Goal: Communication & Community: Answer question/provide support

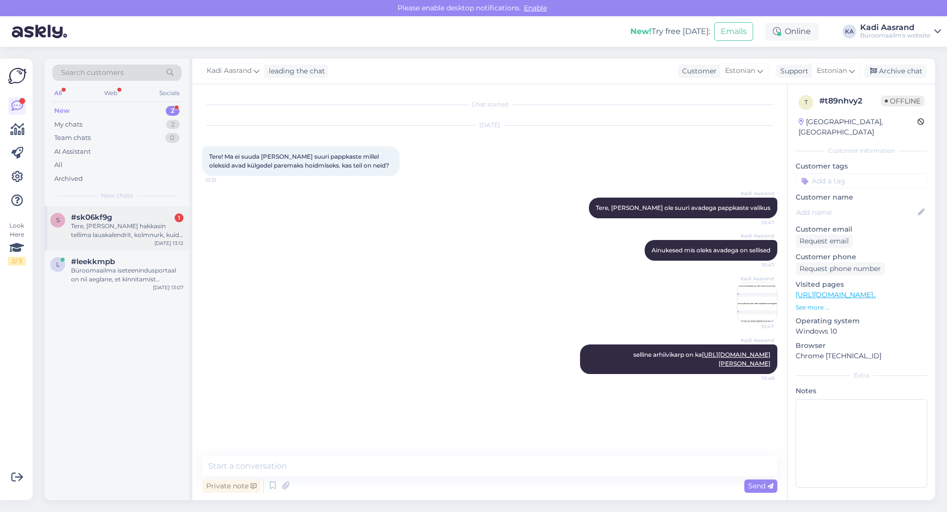
click at [116, 233] on div "Tere, [PERSON_NAME] hakkasin tellima lauakalendrit, kolmnurk, kuid enam ei leia…" at bounding box center [127, 231] width 112 height 18
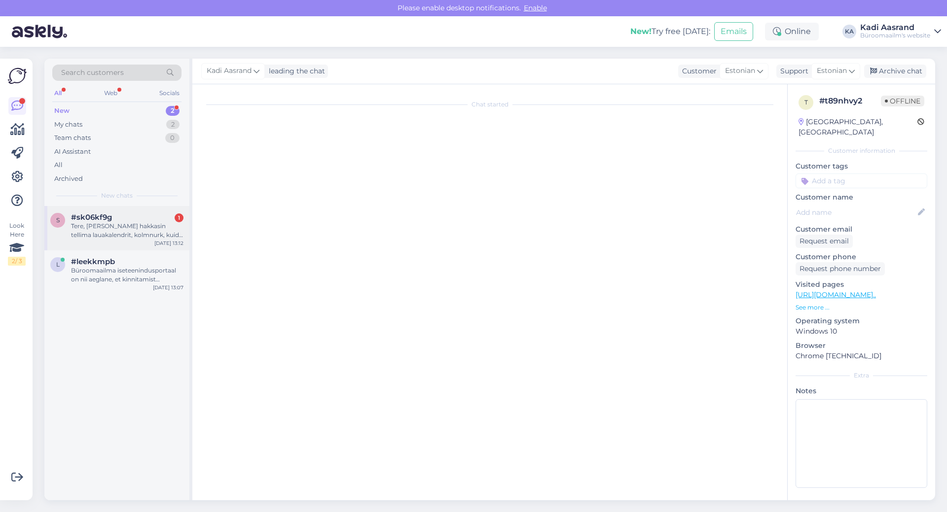
scroll to position [511, 0]
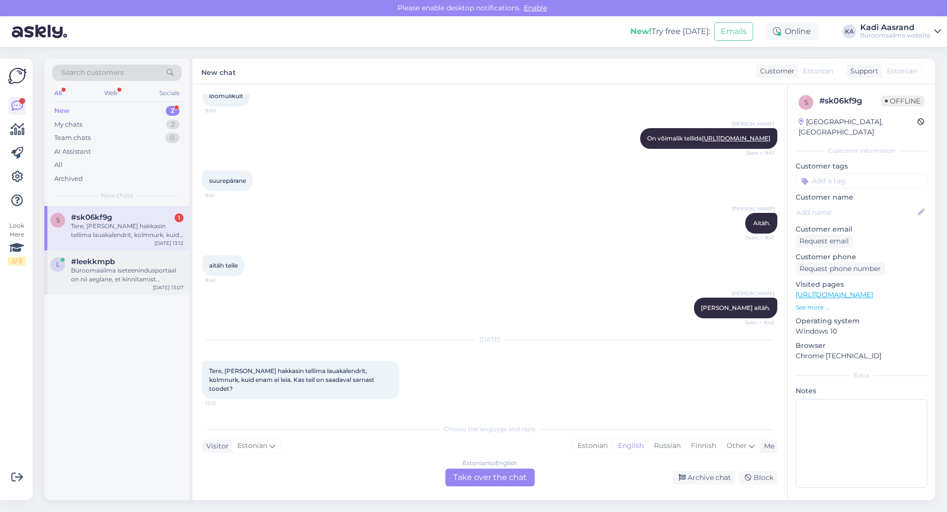
click at [133, 280] on div "Büroomaailma iseteenindusportaal on nii aeglane, et kinnitamist opotavad tellim…" at bounding box center [127, 275] width 112 height 18
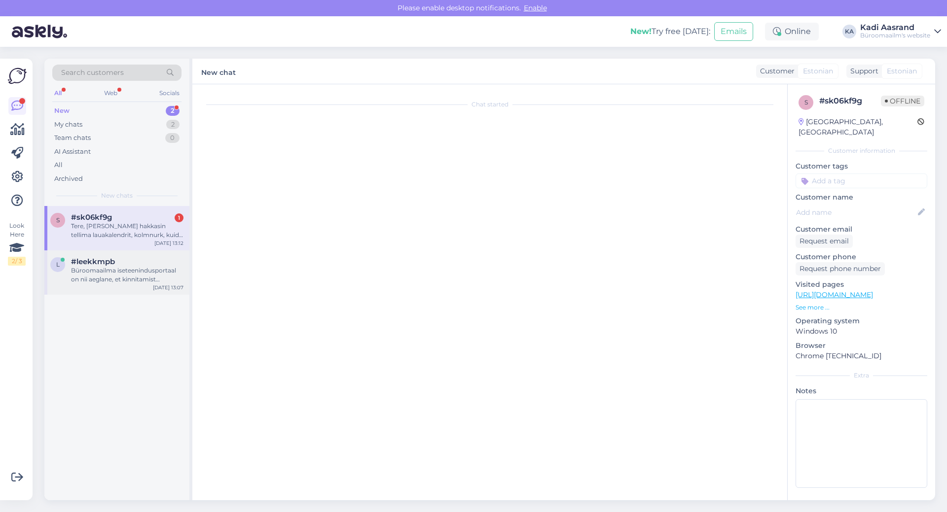
scroll to position [159, 0]
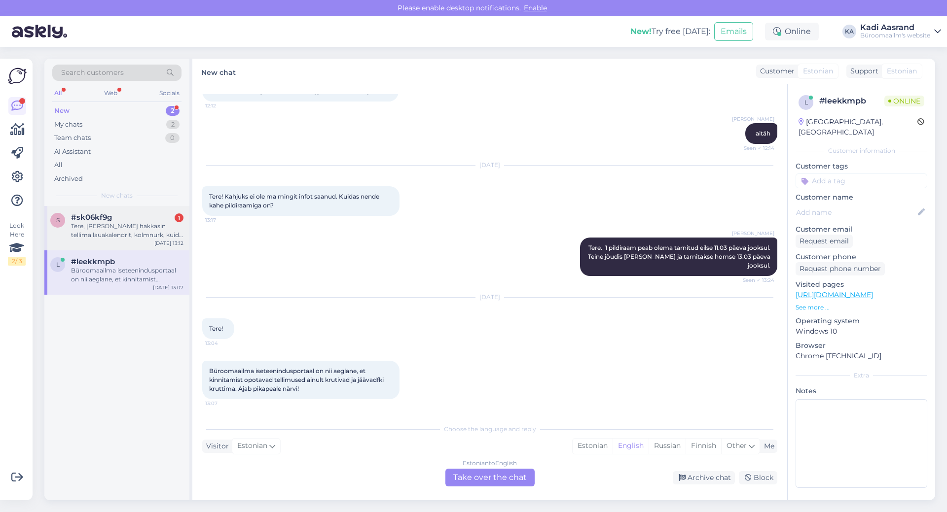
click at [136, 225] on div "Tere, [PERSON_NAME] hakkasin tellima lauakalendrit, kolmnurk, kuid enam ei leia…" at bounding box center [127, 231] width 112 height 18
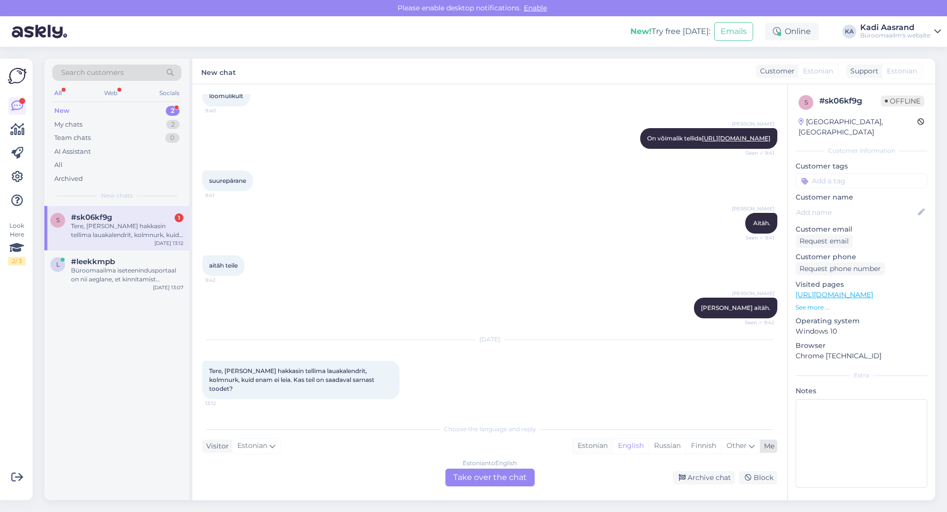
click at [595, 446] on div "Estonian" at bounding box center [592, 446] width 40 height 15
click at [514, 477] on div "Estonian to Estonian Take over the chat" at bounding box center [489, 478] width 89 height 18
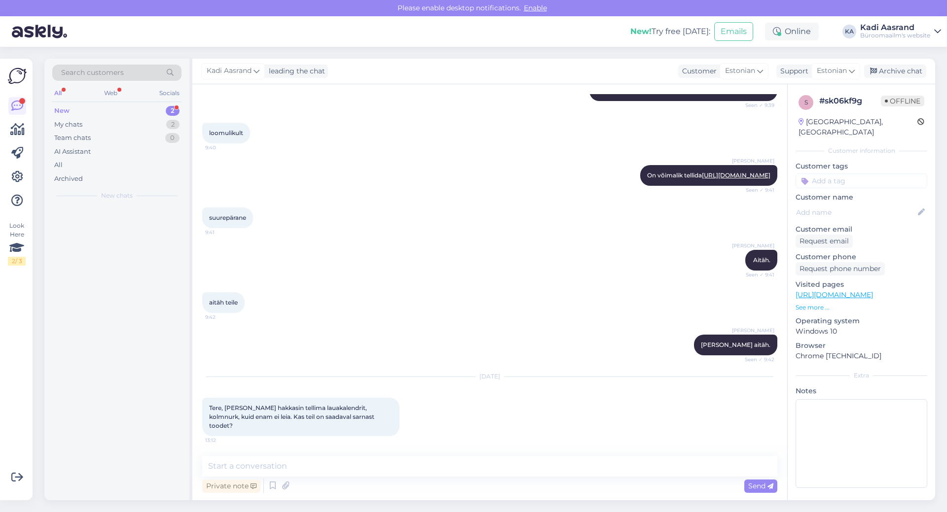
scroll to position [474, 0]
click at [373, 458] on textarea at bounding box center [489, 466] width 575 height 21
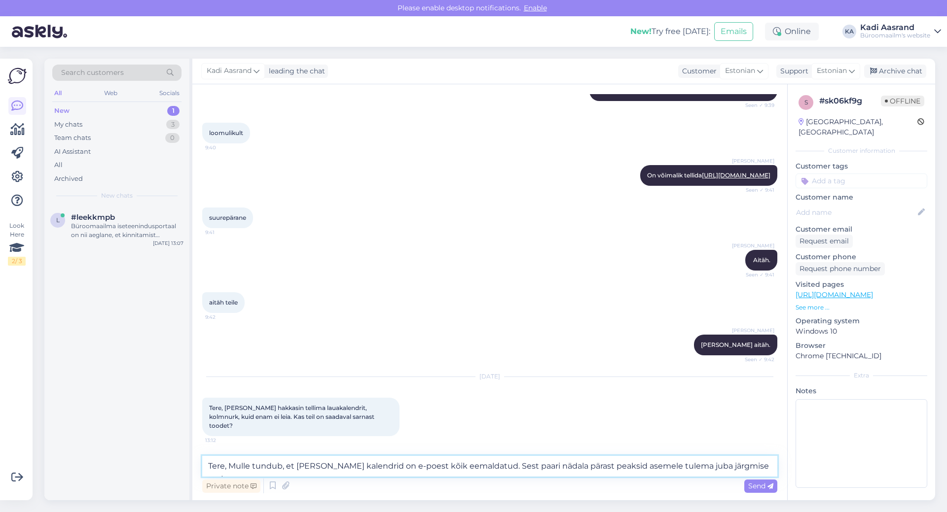
scroll to position [486, 0]
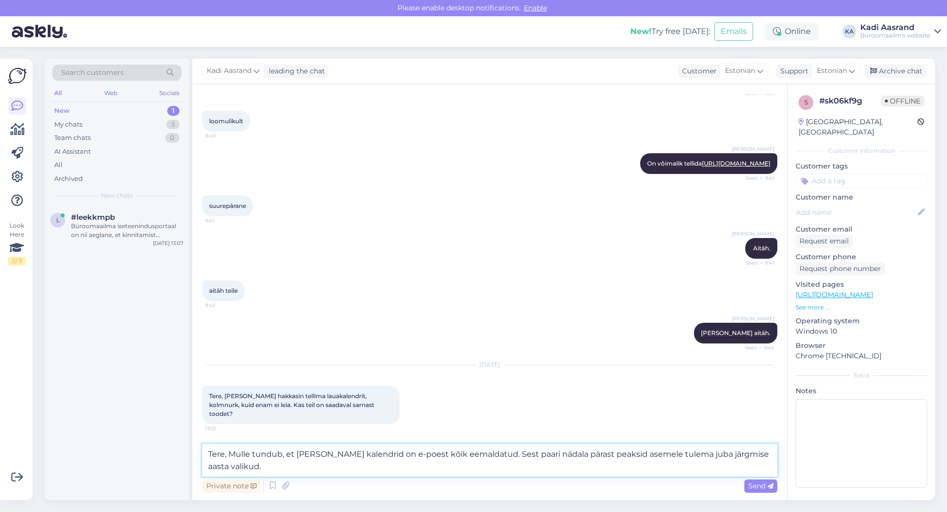
type textarea "Tere, Mulle tundub, et [PERSON_NAME] kalendrid on e-poest kõik eemaldatud. Sest…"
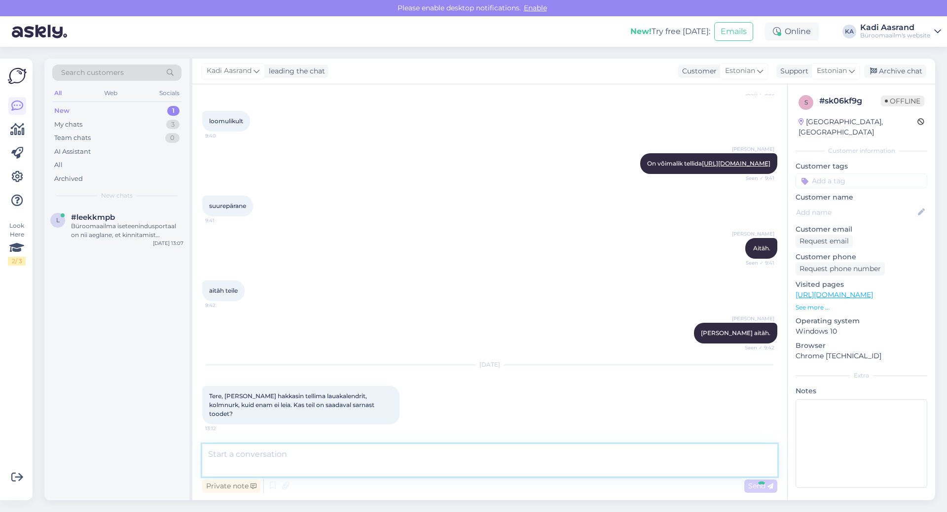
scroll to position [534, 0]
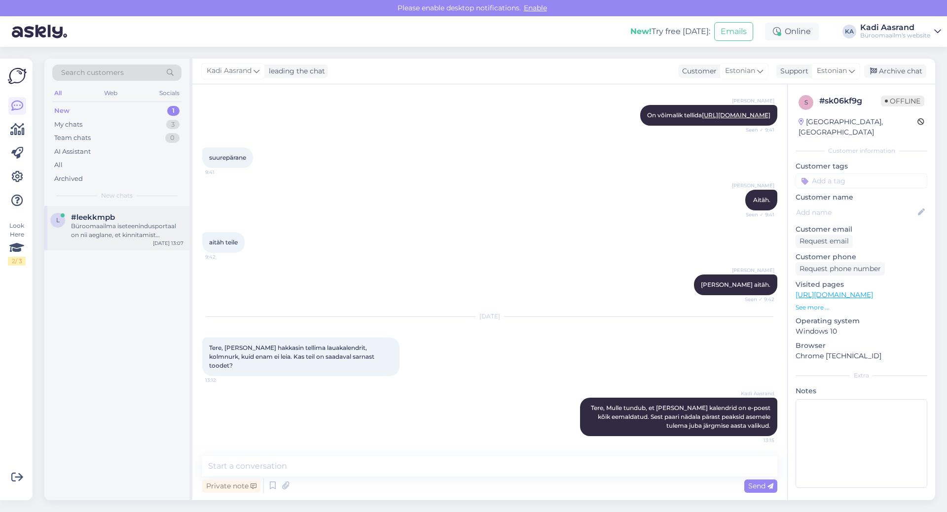
click at [93, 244] on div "l #leekkmpb Büroomaailma iseteenindusportaal on nii aeglane, et kinnitamist opo…" at bounding box center [116, 228] width 145 height 44
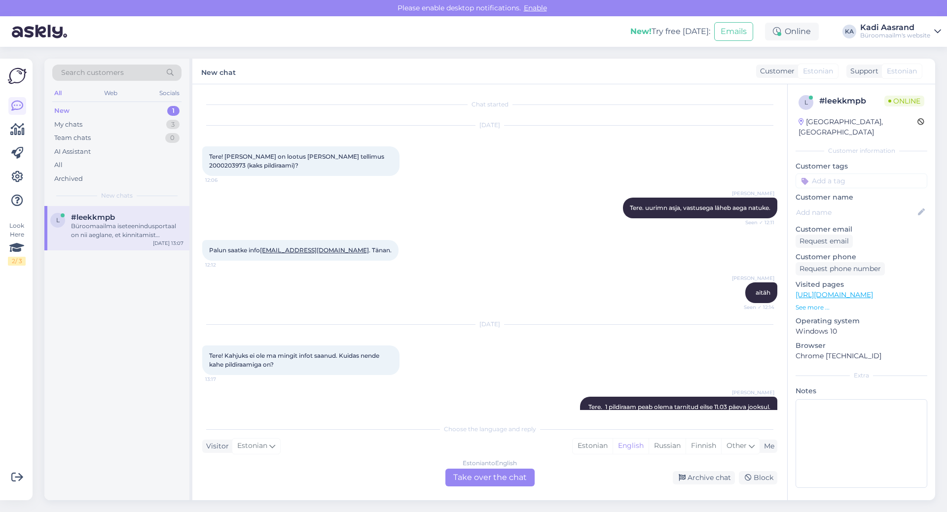
scroll to position [159, 0]
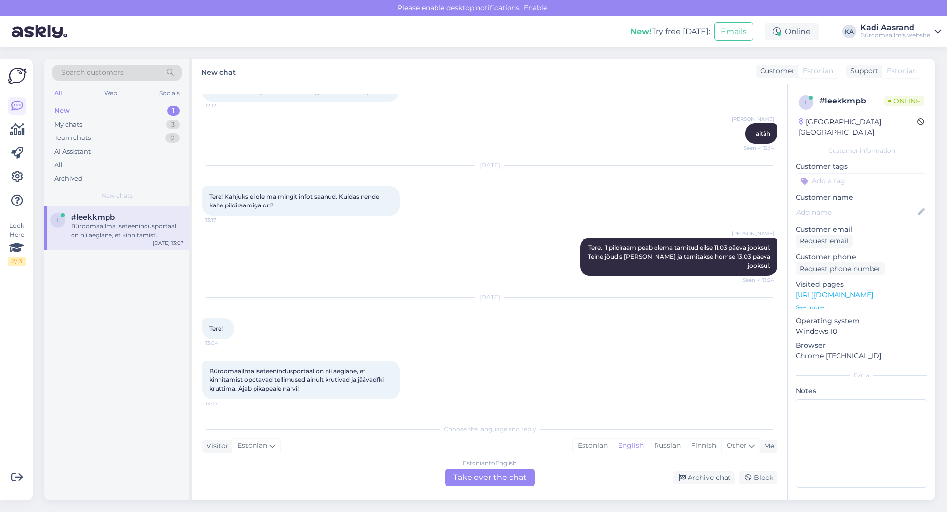
click at [516, 337] on div "[DATE] Tere! 13:04" at bounding box center [489, 318] width 575 height 63
click at [456, 342] on div "[DATE] Tere! 13:04" at bounding box center [489, 318] width 575 height 63
click at [585, 448] on div "Estonian" at bounding box center [592, 446] width 40 height 15
click at [514, 475] on div "Estonian to Estonian Take over the chat" at bounding box center [489, 478] width 89 height 18
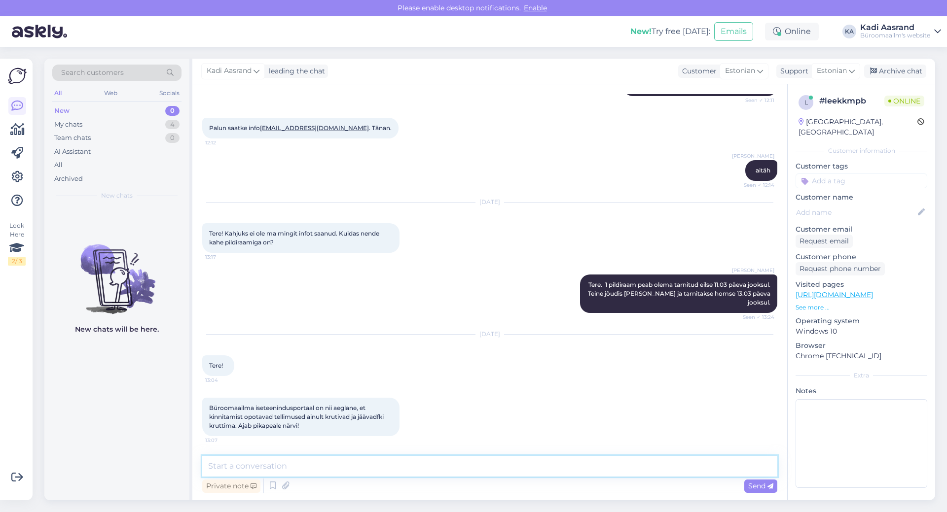
click at [514, 475] on textarea at bounding box center [489, 466] width 575 height 21
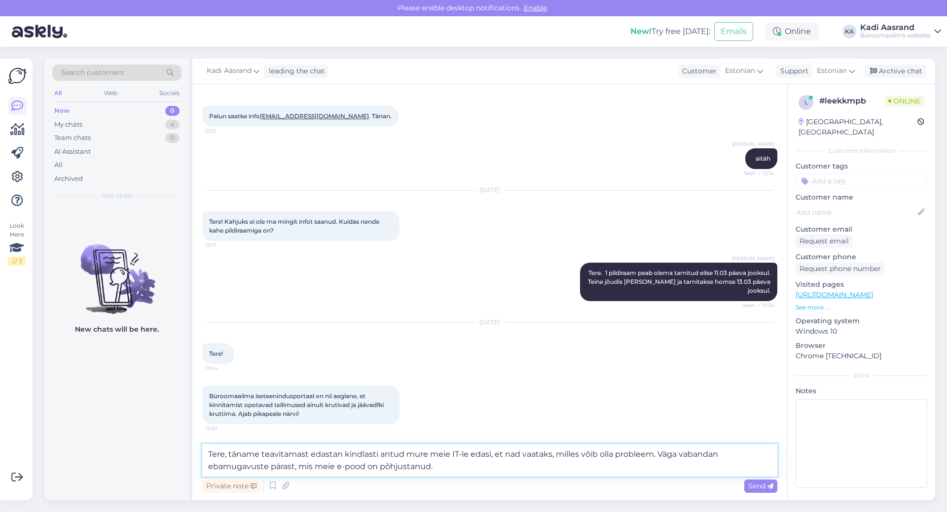
type textarea "Tere, täname teavitamast edastan kindlasti antud mure meie IT-le edasi, et nad …"
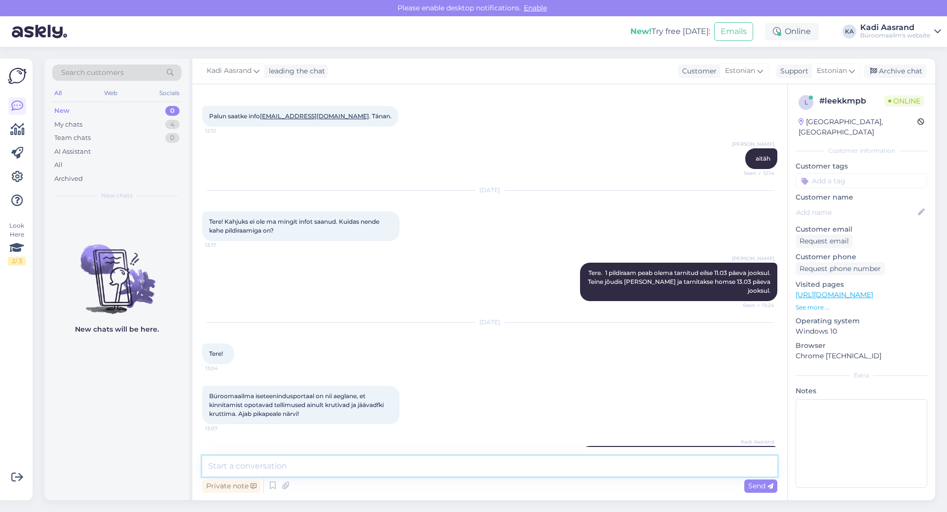
scroll to position [191, 0]
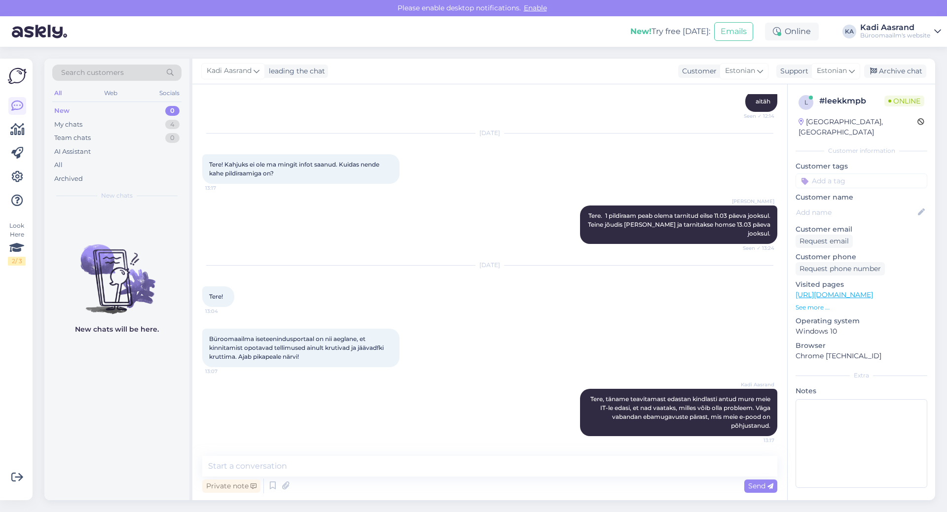
click at [119, 397] on div "New chats will be here." at bounding box center [116, 353] width 145 height 294
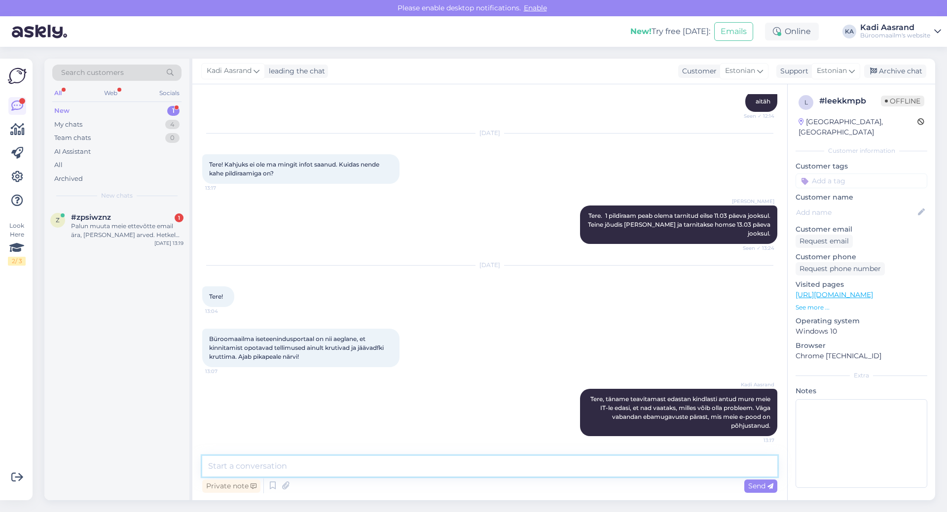
click at [501, 472] on textarea at bounding box center [489, 466] width 575 height 21
type textarea "Kui Teile sobib siis võite [PERSON_NAME] tellimuse ka meilie [PERSON_NAME] saat…"
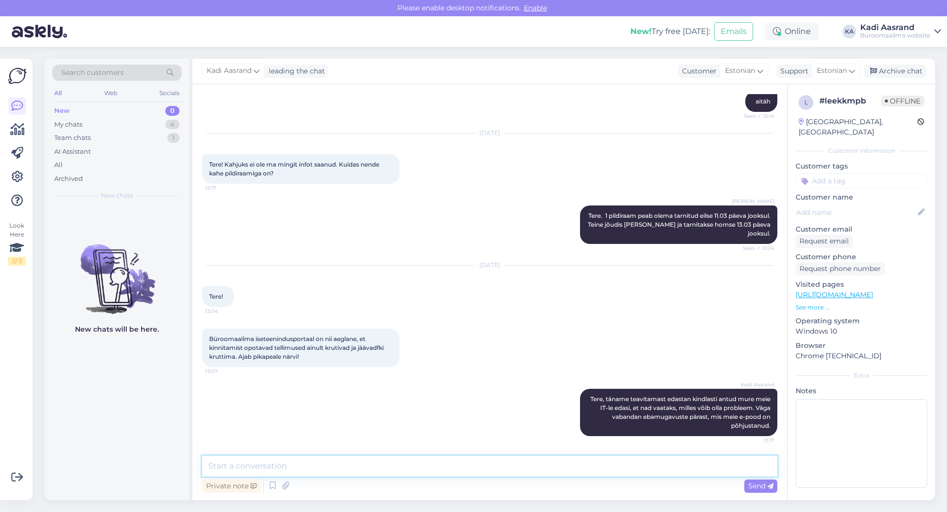
scroll to position [243, 0]
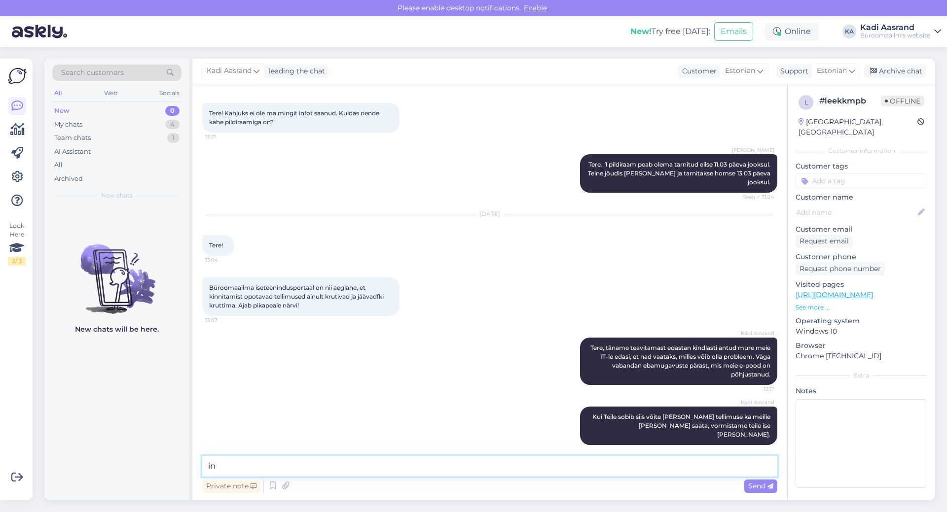
type textarea "i"
click at [70, 136] on div "Team chats" at bounding box center [72, 138] width 36 height 10
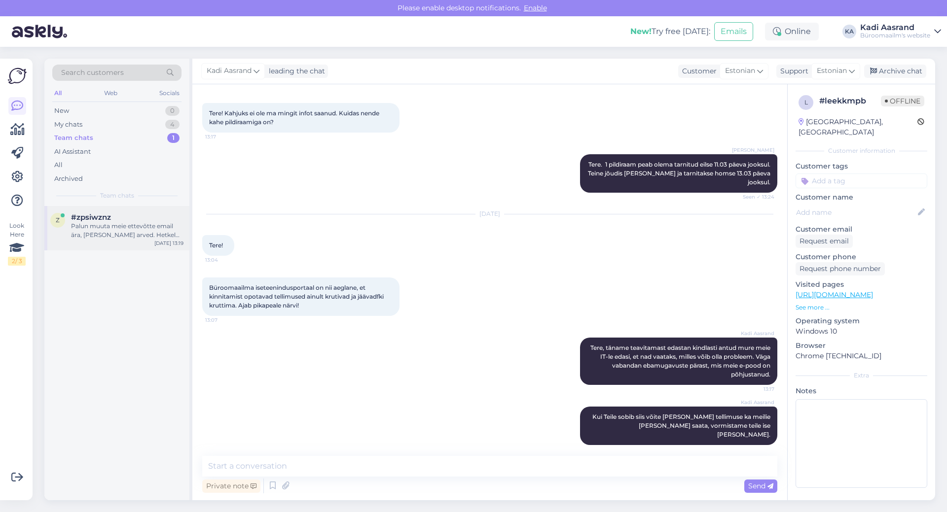
click at [113, 233] on div "Palun muuta meie ettevõtte email ära, [PERSON_NAME] arved. Hetkel on [EMAIL_ADD…" at bounding box center [127, 231] width 112 height 18
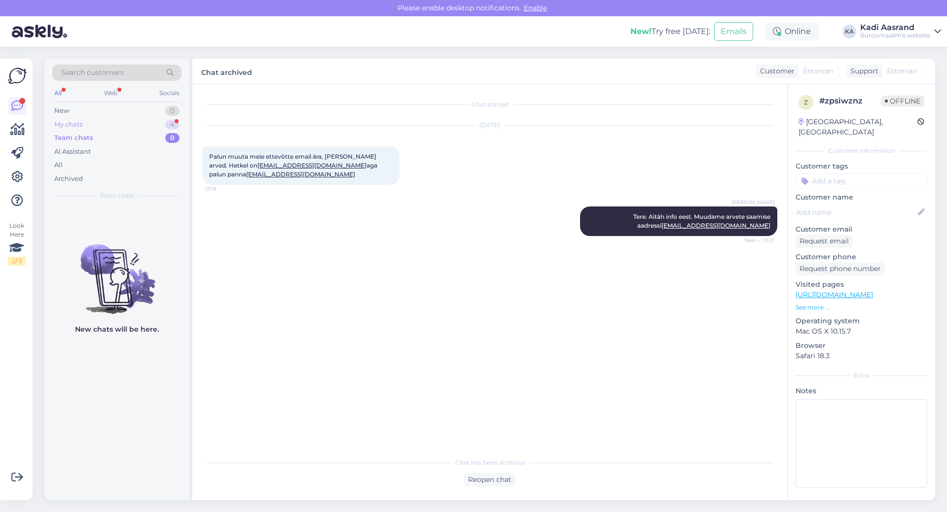
click at [106, 122] on div "My chats 4" at bounding box center [116, 125] width 129 height 14
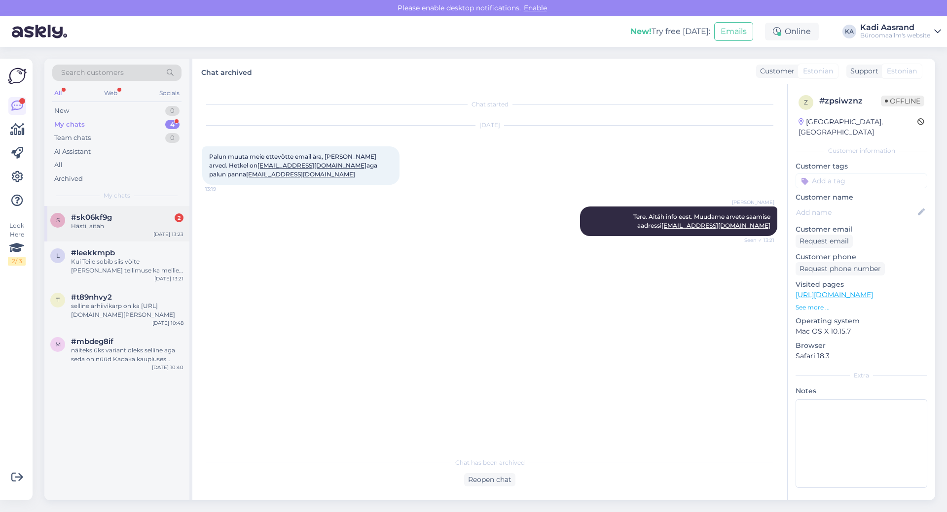
click at [135, 221] on div "#sk06kf9g 2" at bounding box center [127, 217] width 112 height 9
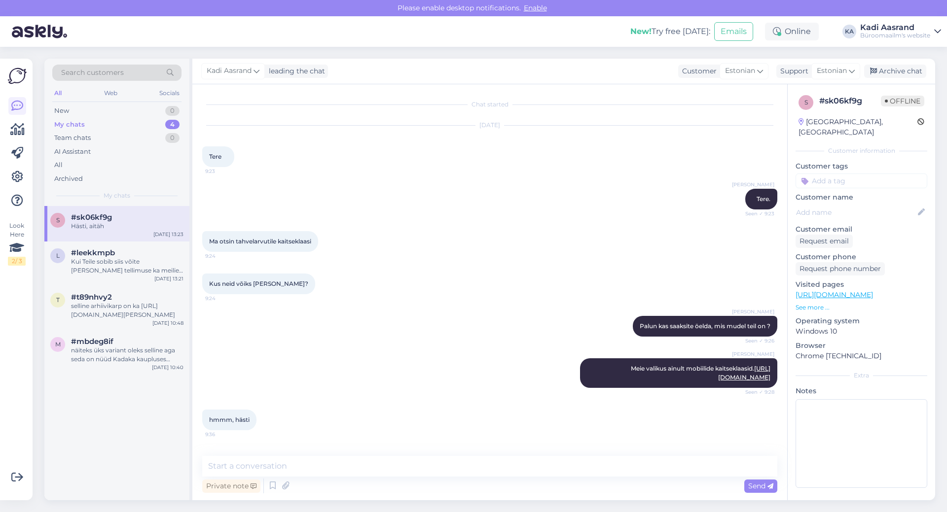
scroll to position [619, 0]
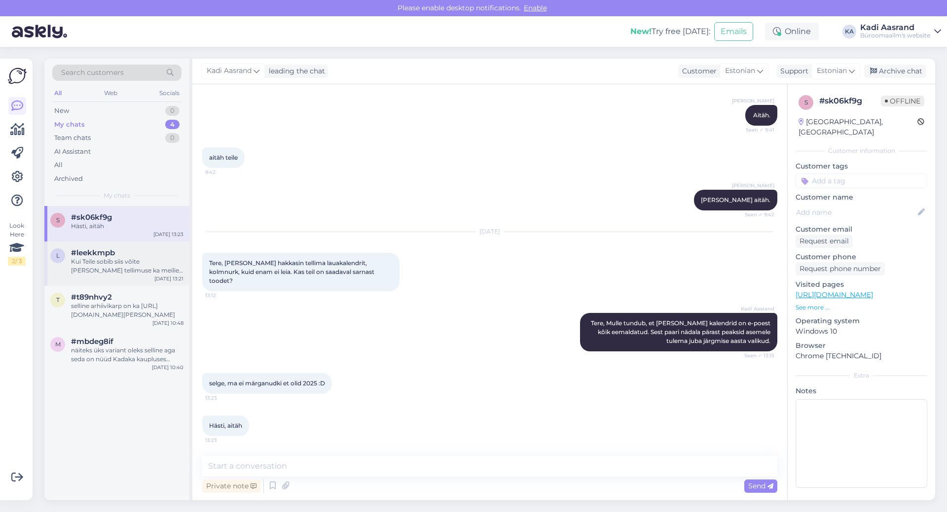
click at [95, 261] on div "Kui Teile sobib siis võite [PERSON_NAME] tellimuse ka meilie [PERSON_NAME] saat…" at bounding box center [127, 266] width 112 height 18
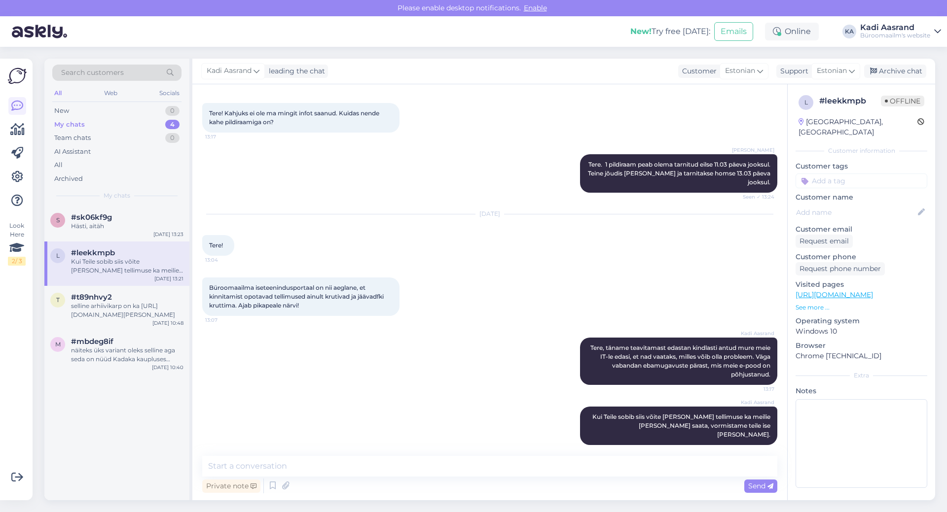
click at [475, 386] on div "Kadi Aasrand Tere, täname teavitamast edastan kindlasti antud mure meie IT-le e…" at bounding box center [489, 361] width 575 height 69
